Goal: Check status: Check status

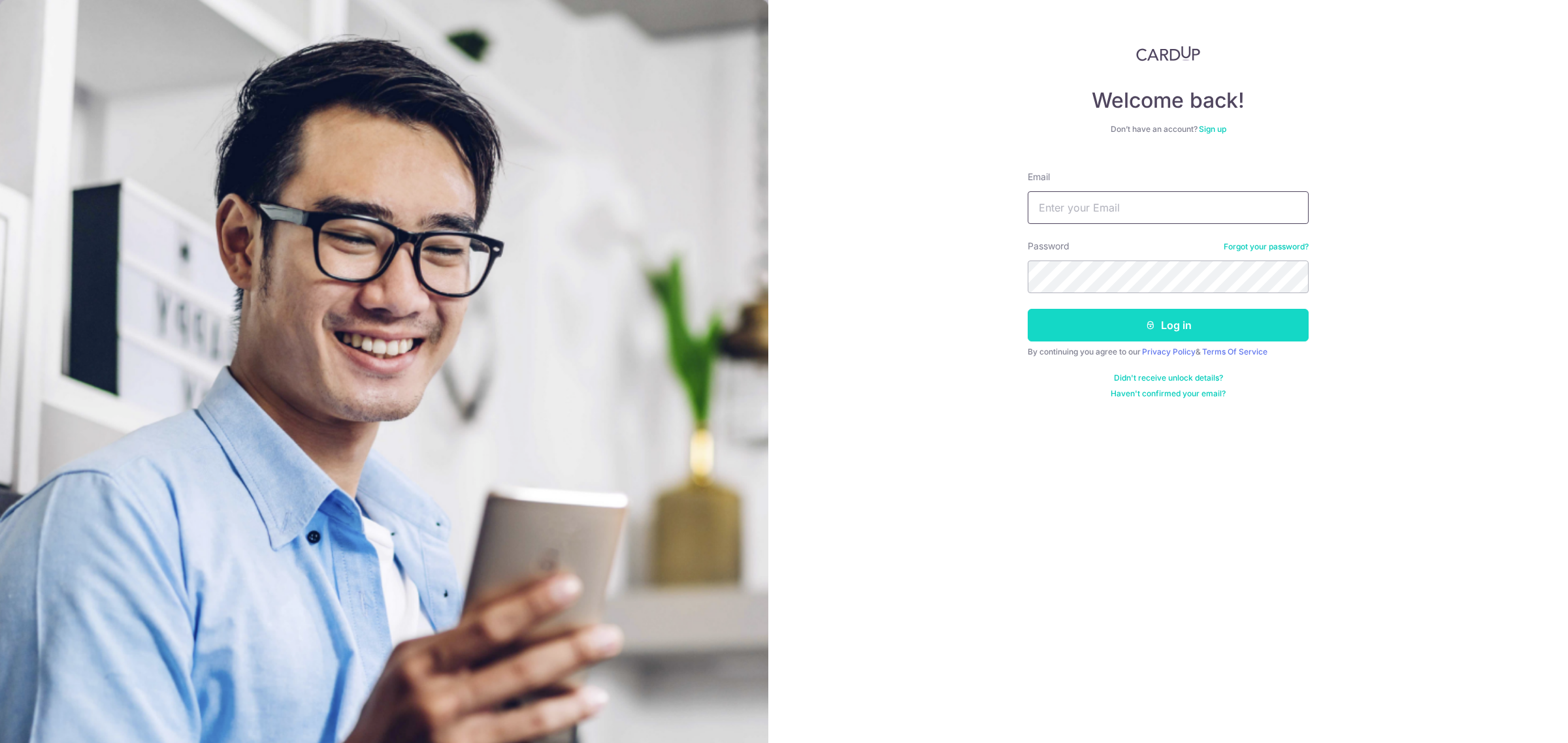
type input "Carditho_sarcol@ais.com.sg"
click at [1170, 329] on button "Log in" at bounding box center [1168, 325] width 281 height 33
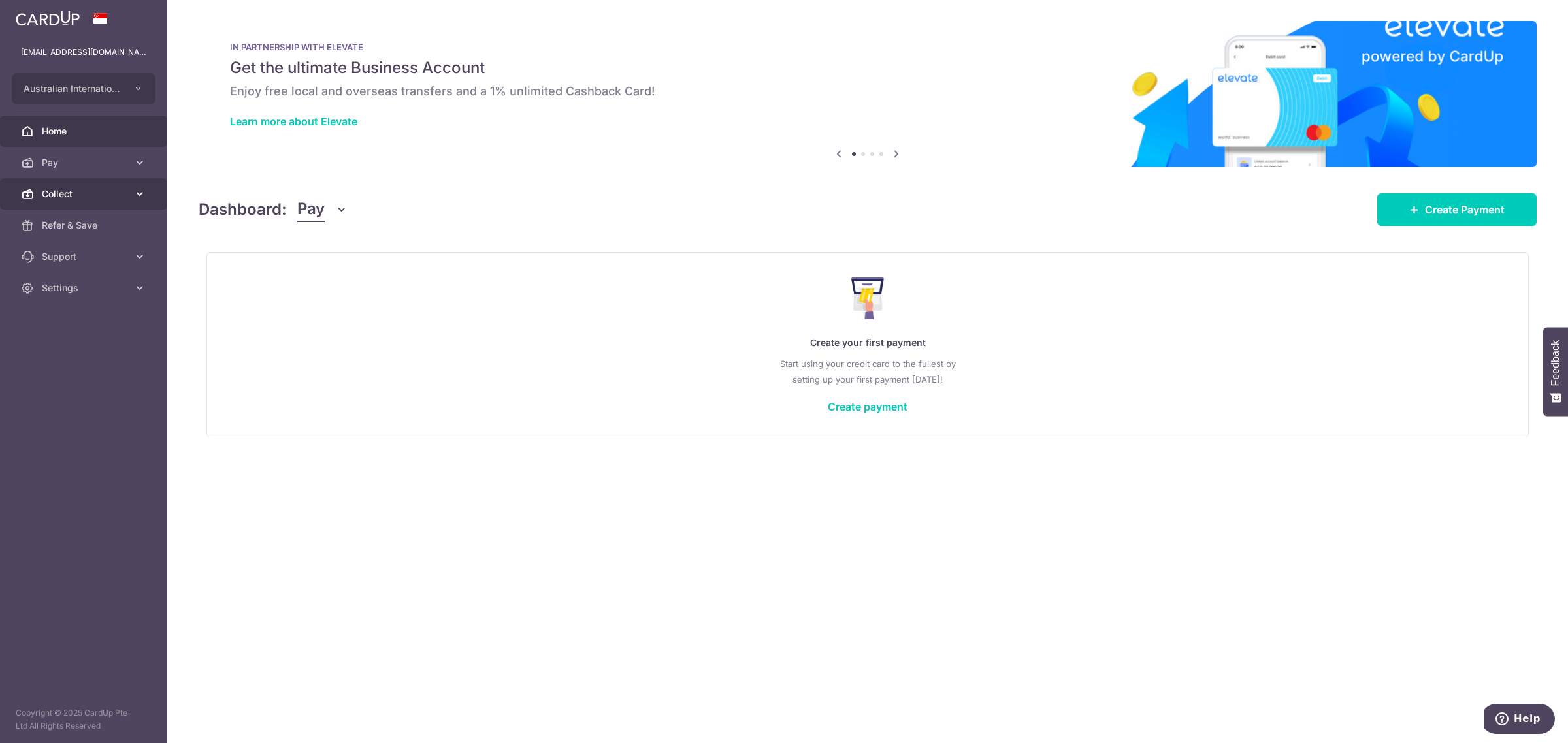
click at [71, 191] on span "Collect" at bounding box center [84, 194] width 86 height 13
click at [95, 222] on span "Dashboard" at bounding box center [84, 225] width 86 height 13
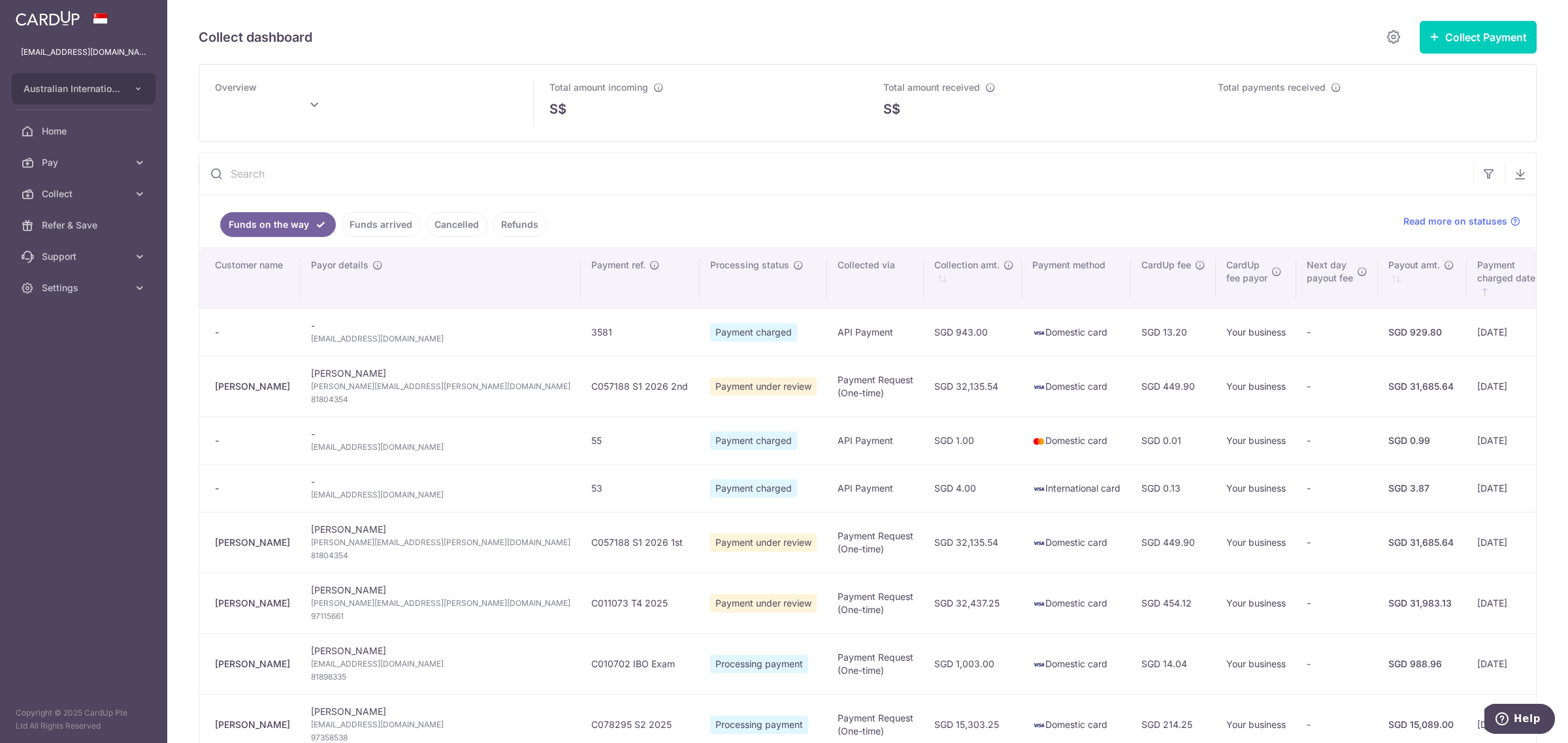
click at [419, 177] on input "text" at bounding box center [836, 174] width 1274 height 42
click at [739, 172] on input "text" at bounding box center [836, 174] width 1274 height 42
paste input "SIAIEI019434"
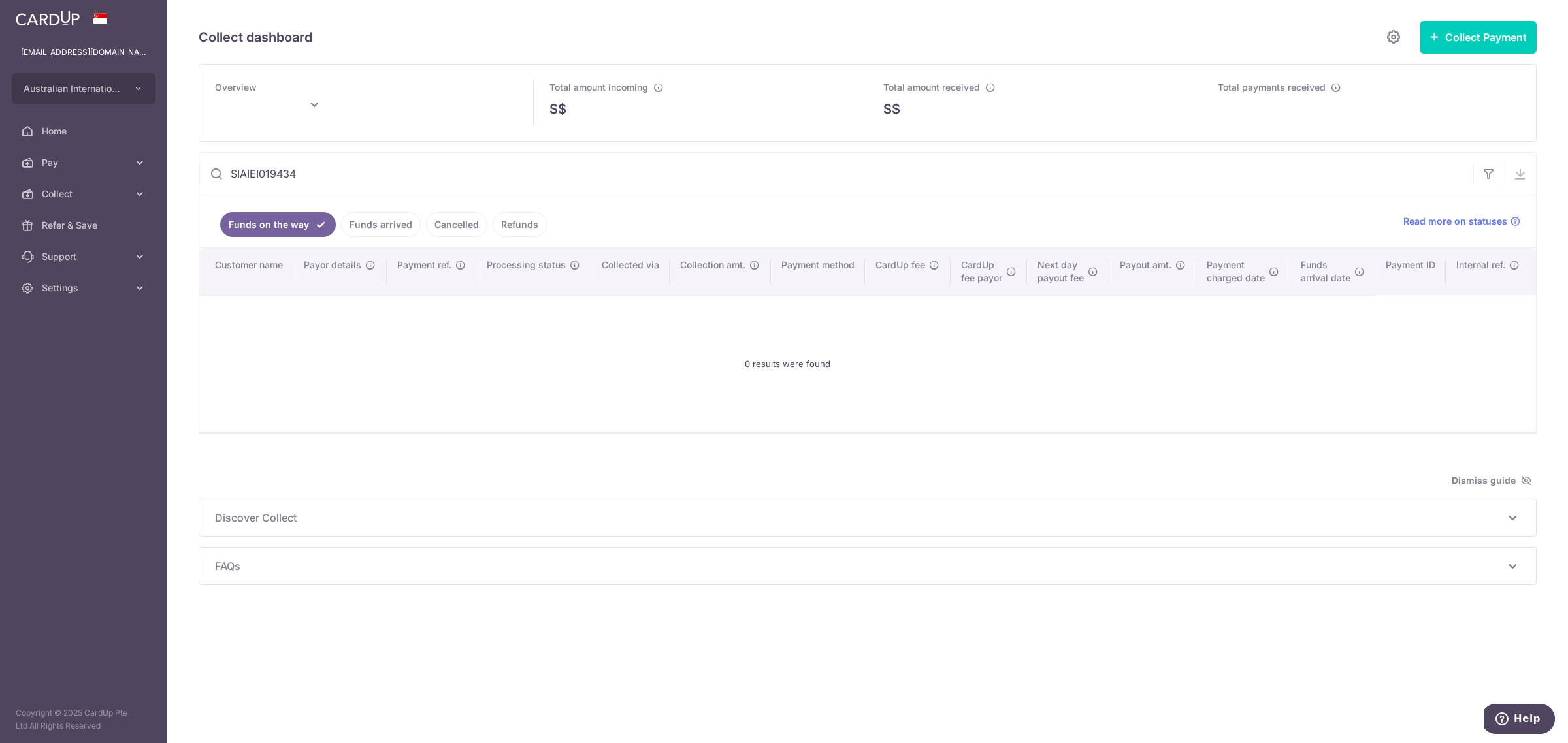
type input "SIAIEI019434"
click at [382, 229] on link "Funds arrived" at bounding box center [381, 225] width 80 height 25
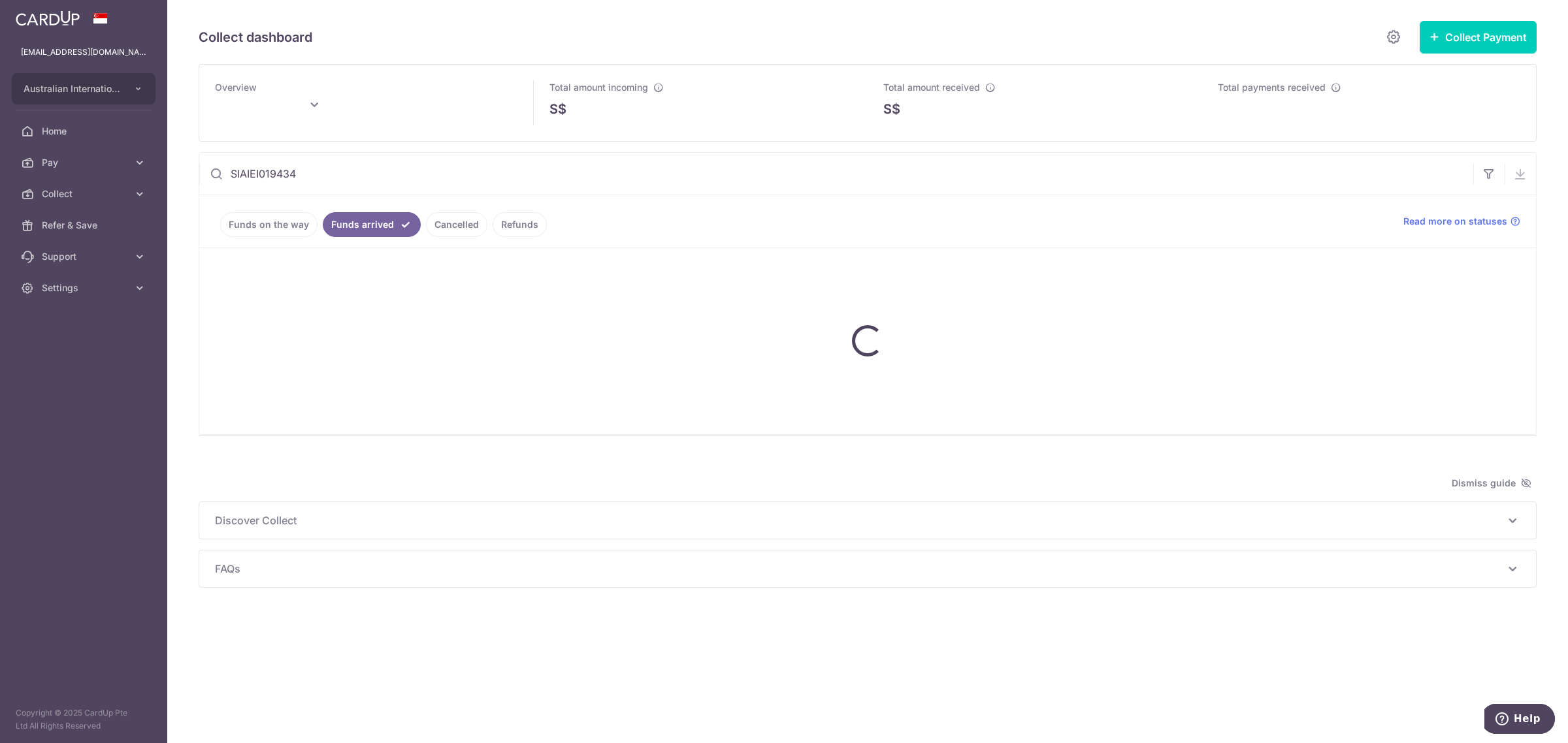
type input "[DATE]"
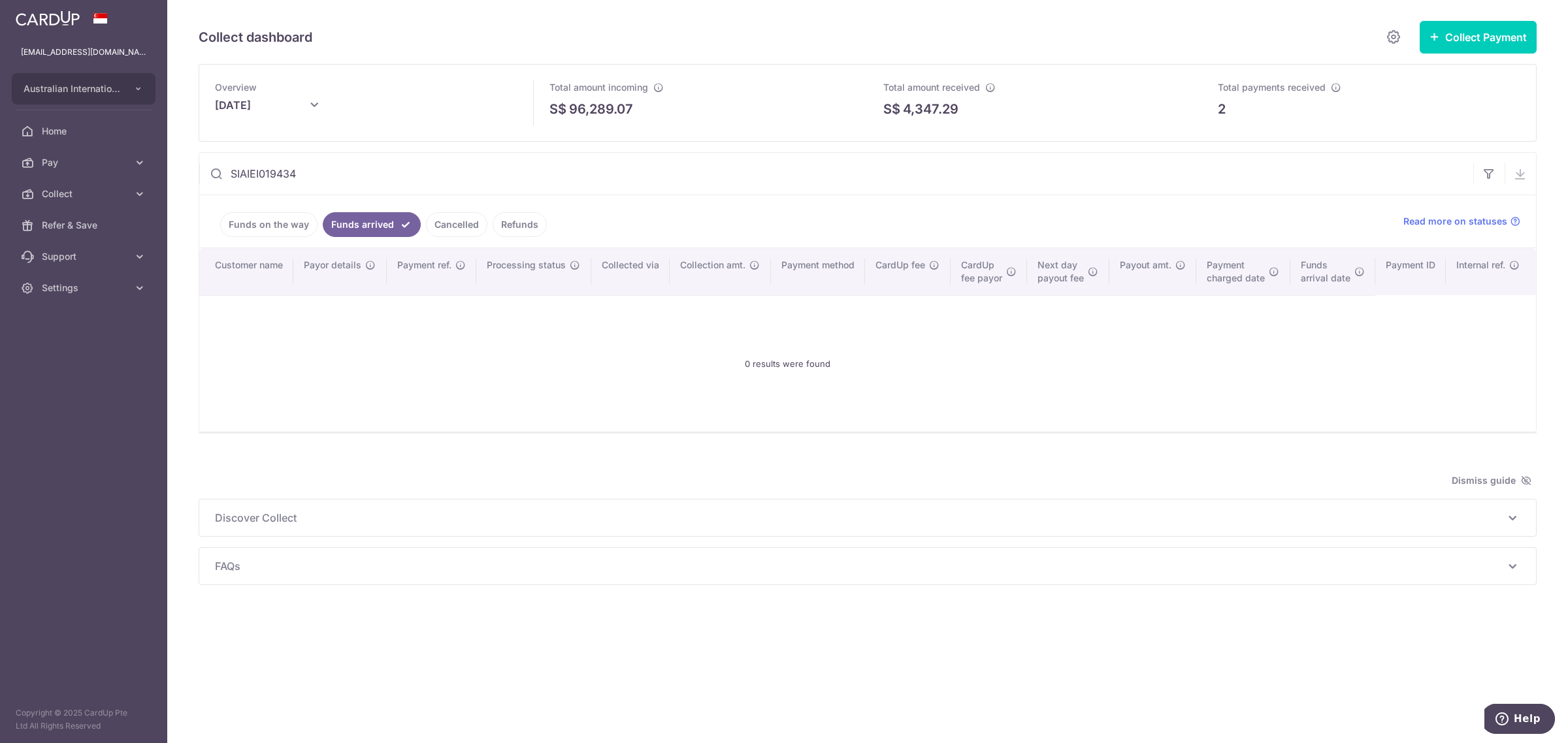
click at [439, 227] on link "Cancelled" at bounding box center [457, 225] width 61 height 25
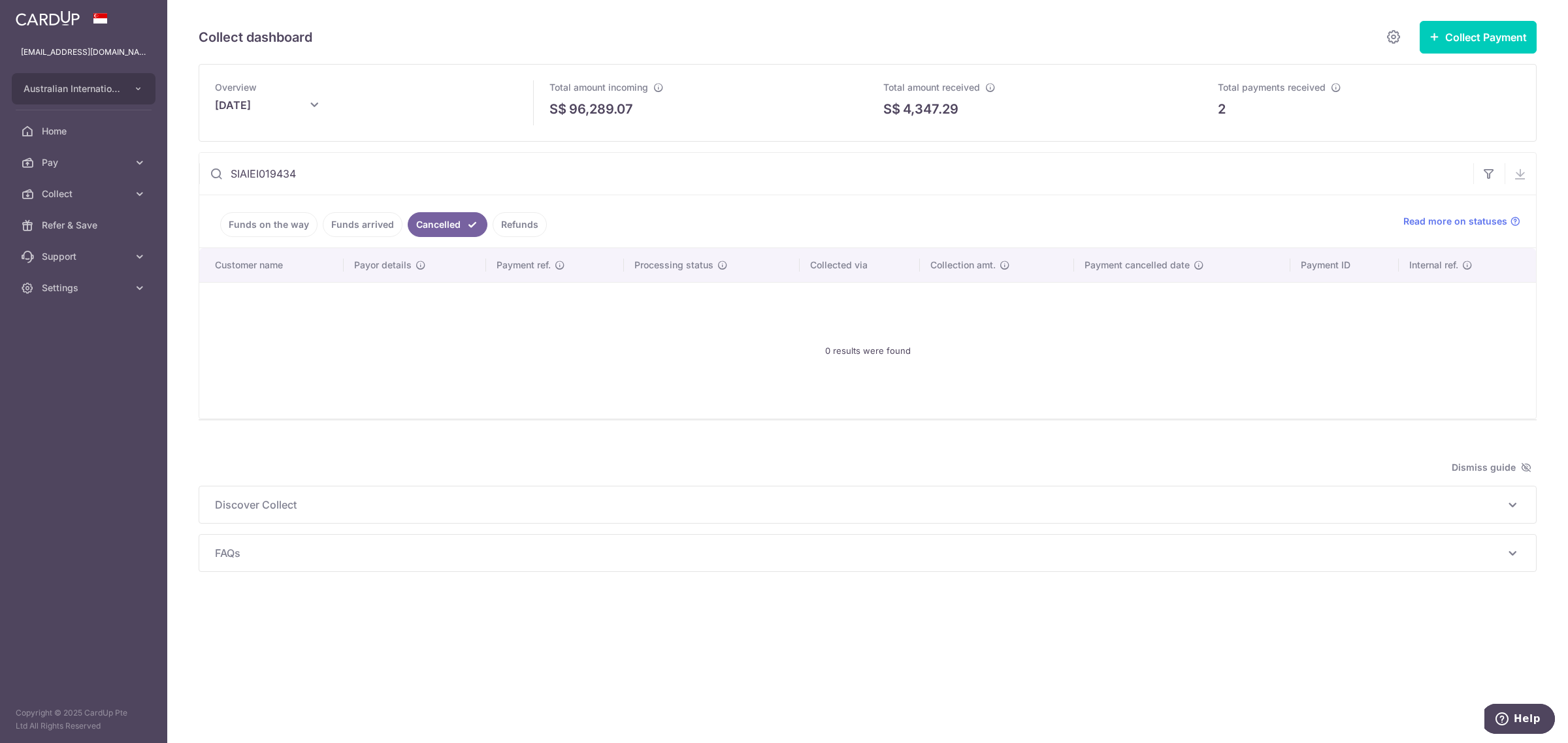
click at [288, 230] on link "Funds on the way" at bounding box center [269, 225] width 98 height 25
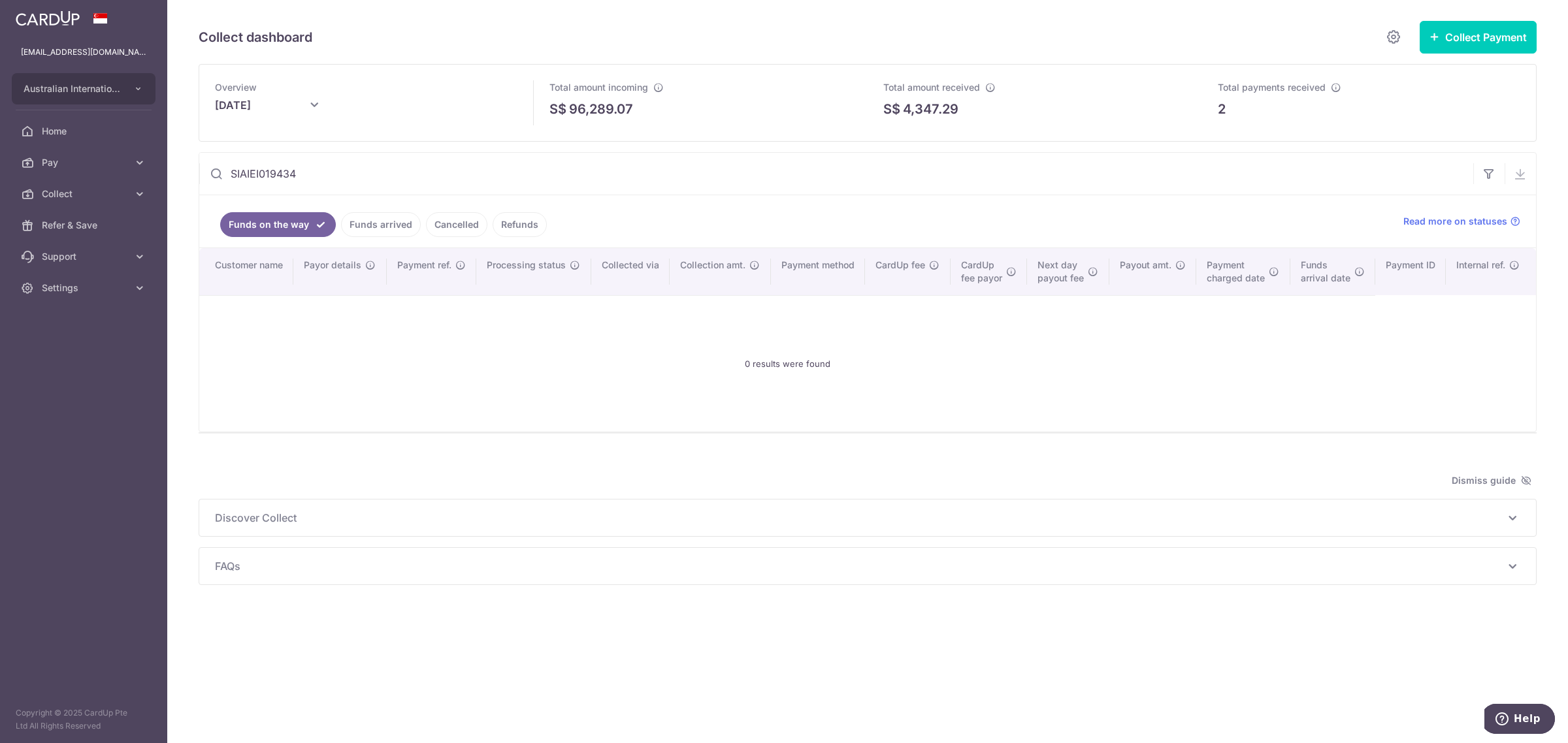
click at [358, 230] on link "Funds arrived" at bounding box center [381, 225] width 80 height 25
click at [386, 175] on input "SIAIEI019434" at bounding box center [836, 174] width 1274 height 42
drag, startPoint x: 386, startPoint y: 175, endPoint x: 256, endPoint y: 165, distance: 130.4
click at [256, 165] on input "SIAIEI019434" at bounding box center [836, 174] width 1274 height 42
paste input "3576"
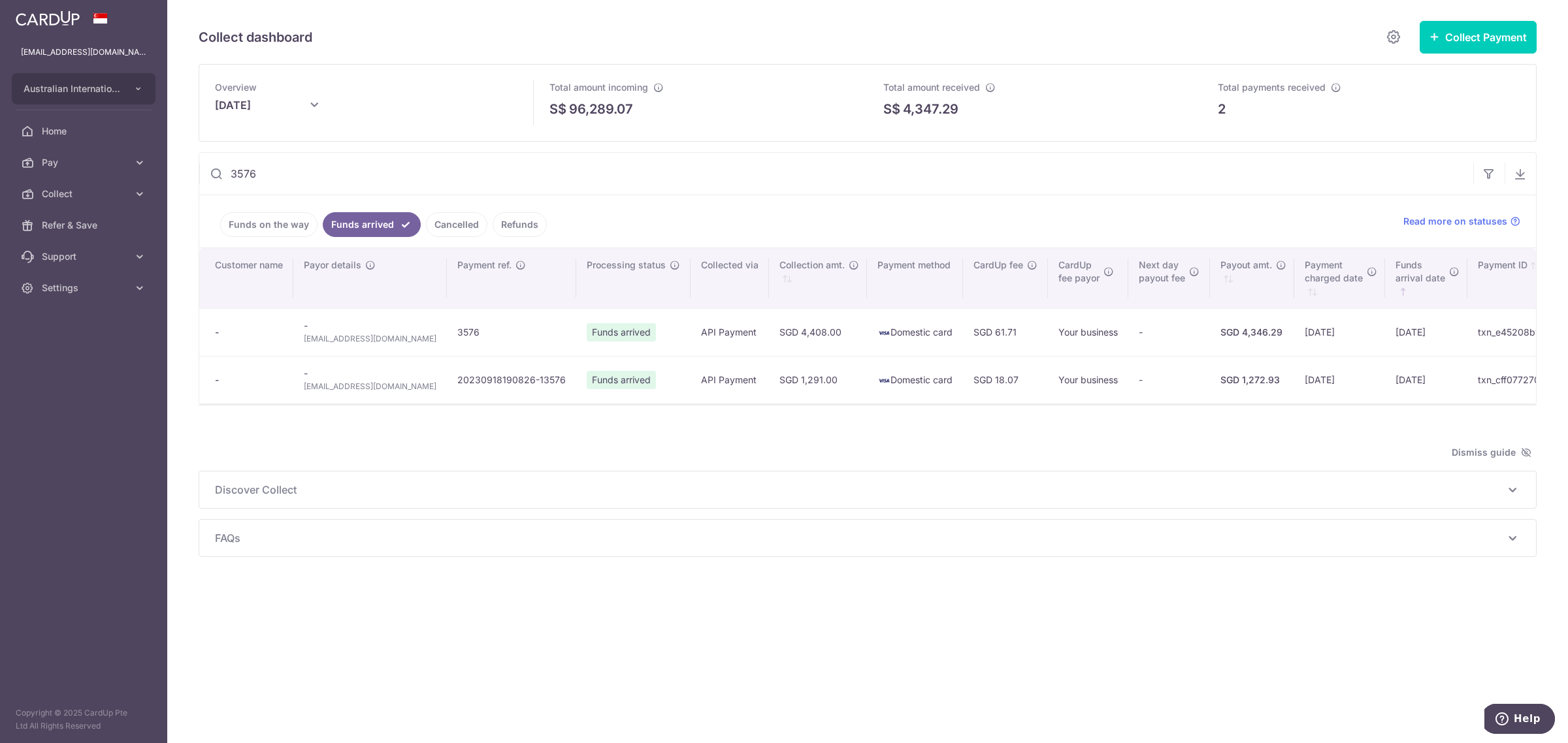
type input "3576"
drag, startPoint x: 384, startPoint y: 343, endPoint x: 302, endPoint y: 340, distance: 82.1
click at [302, 340] on td "- [EMAIL_ADDRESS][DOMAIN_NAME]" at bounding box center [370, 332] width 153 height 48
copy span "[EMAIL_ADDRESS][DOMAIN_NAME]"
